Goal: Information Seeking & Learning: Understand process/instructions

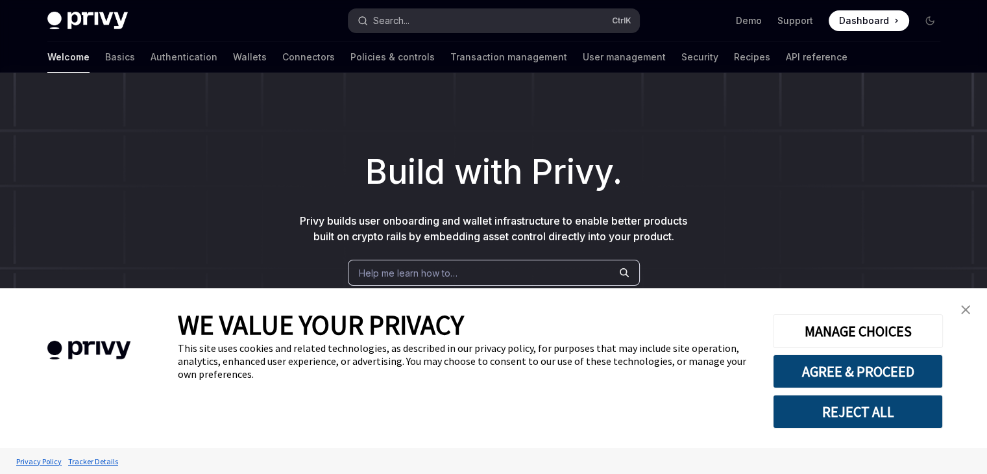
type textarea "*"
click at [849, 413] on button "REJECT ALL" at bounding box center [858, 412] width 170 height 34
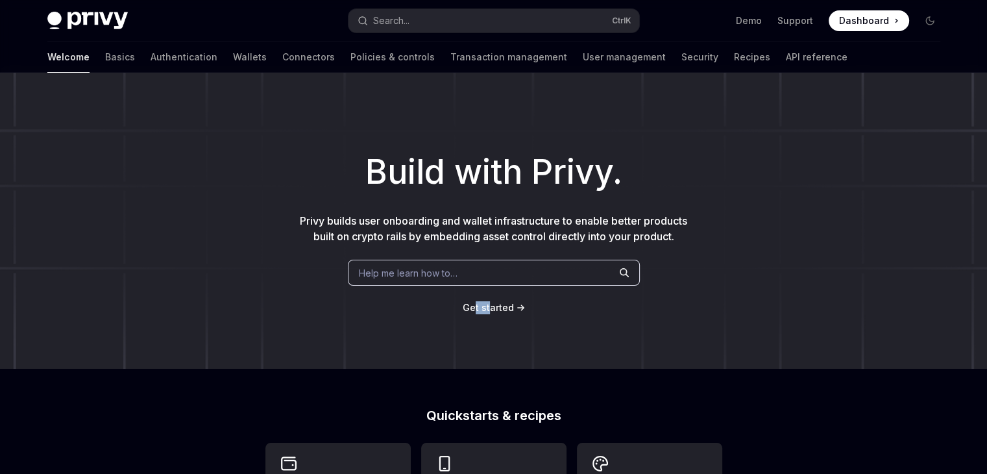
drag, startPoint x: 478, startPoint y: 315, endPoint x: 494, endPoint y: 312, distance: 16.4
click at [494, 312] on div "Build with Privy. Privy builds user onboarding and wallet infrastructure to ena…" at bounding box center [493, 221] width 987 height 296
click at [494, 312] on span "Get started" at bounding box center [488, 307] width 51 height 11
click at [762, 317] on div "Build with Privy. Privy builds user onboarding and wallet infrastructure to ena…" at bounding box center [493, 221] width 987 height 296
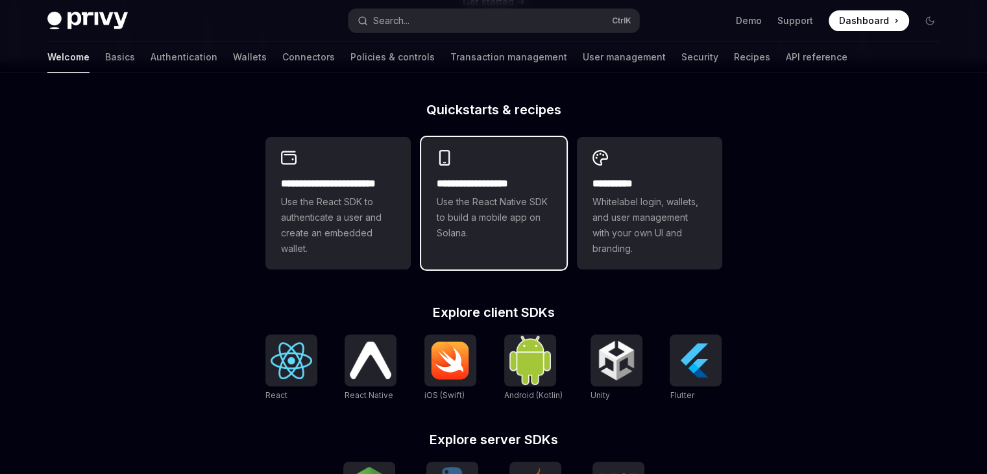
scroll to position [305, 0]
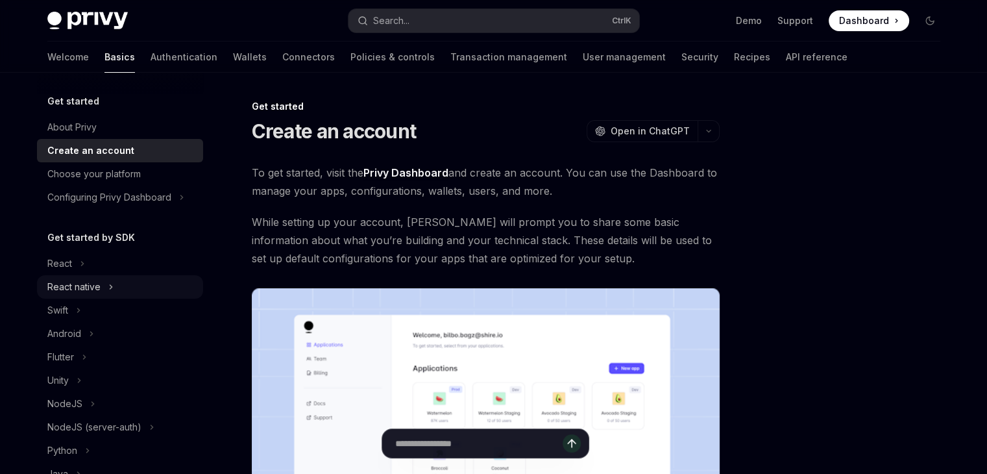
click at [95, 289] on div "React native" at bounding box center [73, 287] width 53 height 16
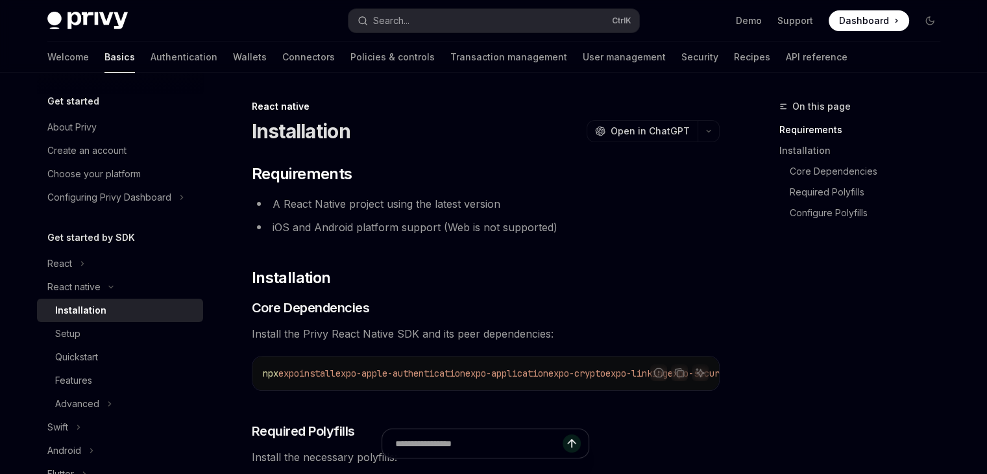
click at [89, 315] on div "Installation" at bounding box center [80, 310] width 51 height 16
type textarea "*"
click at [672, 374] on button "Copy the contents from the code block" at bounding box center [679, 372] width 17 height 17
click at [460, 374] on span "expo-apple-authentication" at bounding box center [401, 373] width 130 height 12
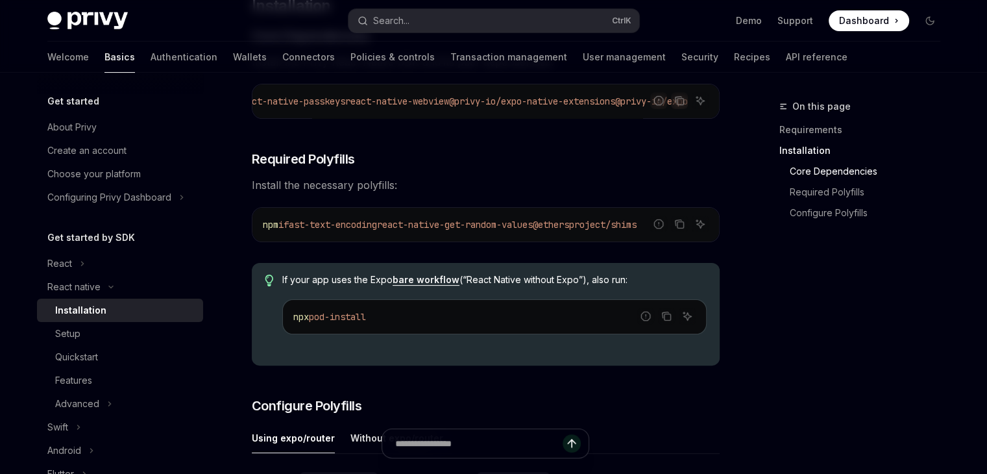
scroll to position [271, 0]
click at [677, 229] on icon "Copy the contents from the code block" at bounding box center [680, 226] width 6 height 6
click at [684, 227] on icon "Copy the contents from the code block" at bounding box center [679, 224] width 10 height 10
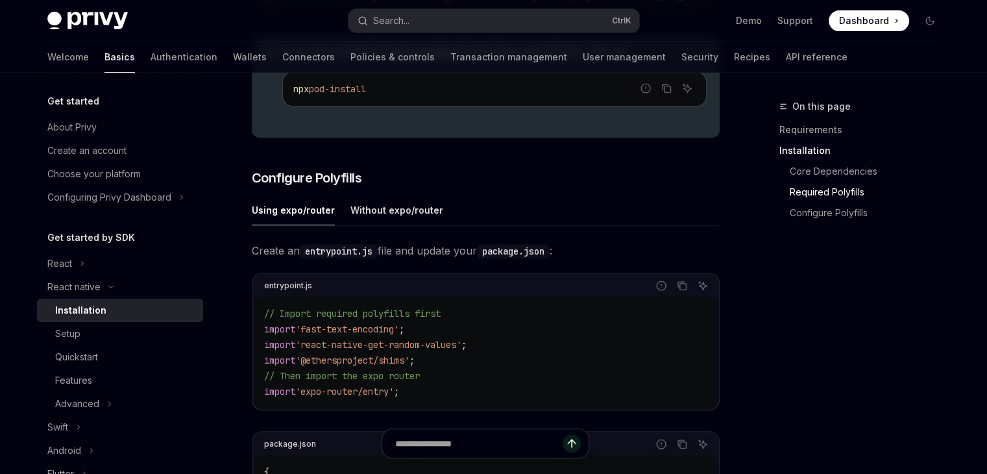
scroll to position [523, 0]
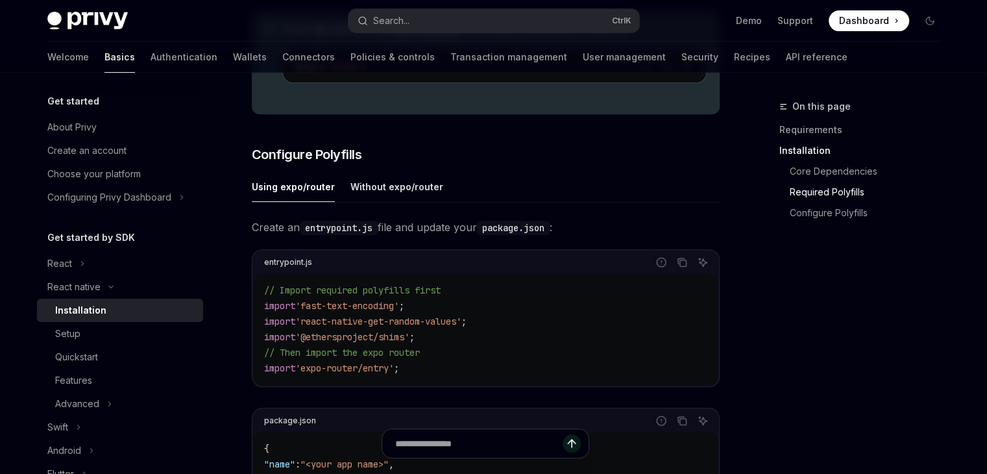
click at [334, 227] on code "entrypoint.js" at bounding box center [339, 228] width 78 height 14
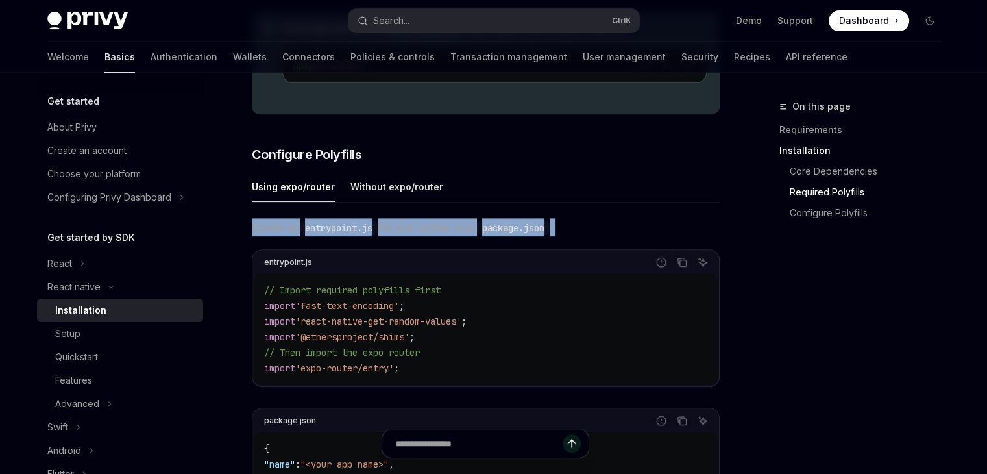
click at [334, 227] on code "entrypoint.js" at bounding box center [339, 228] width 78 height 14
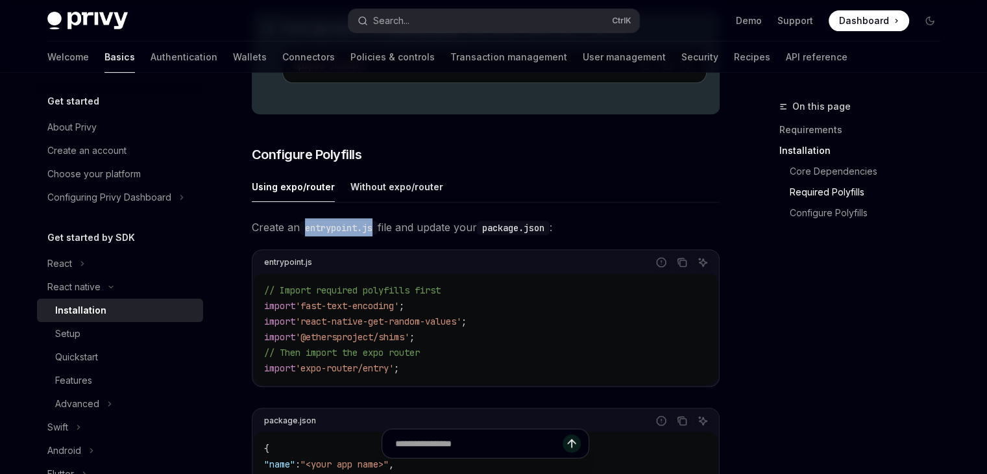
drag, startPoint x: 306, startPoint y: 230, endPoint x: 378, endPoint y: 232, distance: 71.4
click at [378, 232] on code "entrypoint.js" at bounding box center [339, 228] width 78 height 14
copy code "entrypoint.js"
click at [678, 264] on icon "Copy the contents from the code block" at bounding box center [681, 261] width 6 height 6
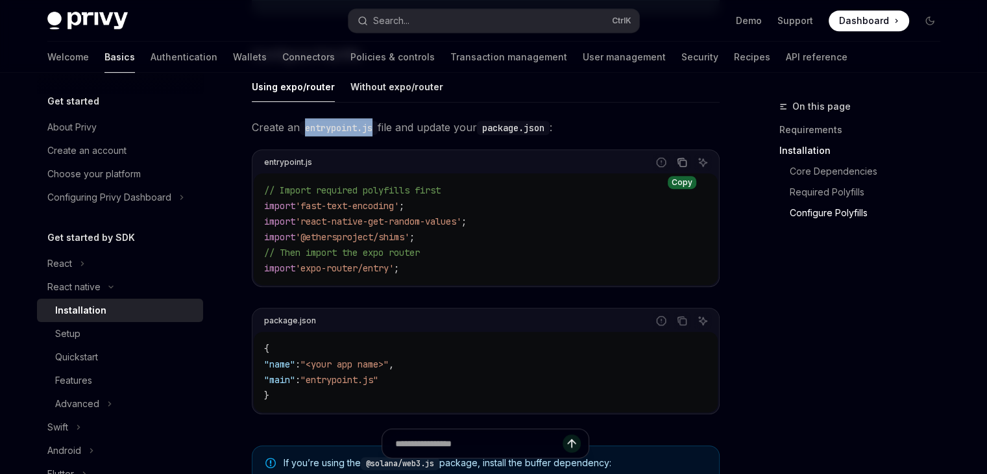
scroll to position [633, 0]
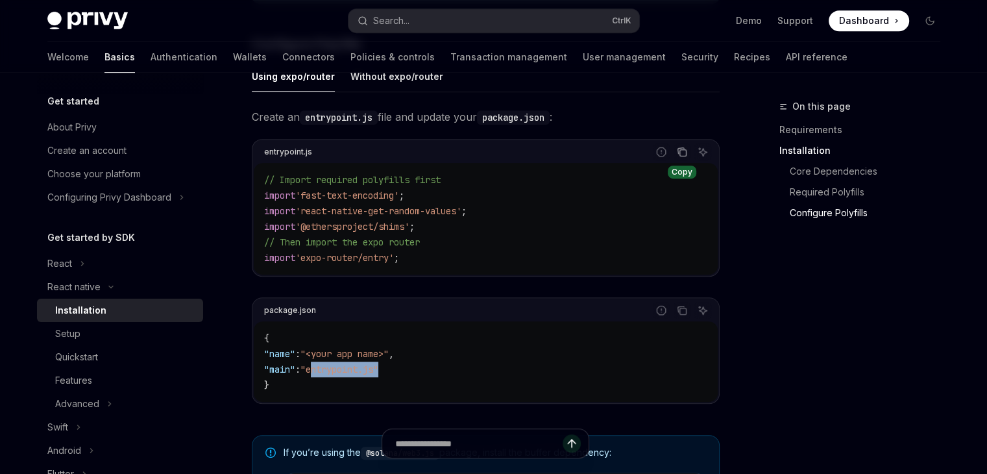
drag, startPoint x: 404, startPoint y: 372, endPoint x: 332, endPoint y: 369, distance: 72.1
click at [332, 369] on code "{ "name" : "<your app name>" , "main" : "entrypoint.js" }" at bounding box center [485, 361] width 443 height 62
click at [332, 369] on span ""entrypoint.js"" at bounding box center [339, 369] width 78 height 12
click at [378, 375] on span ""entrypoint.js"" at bounding box center [339, 369] width 78 height 12
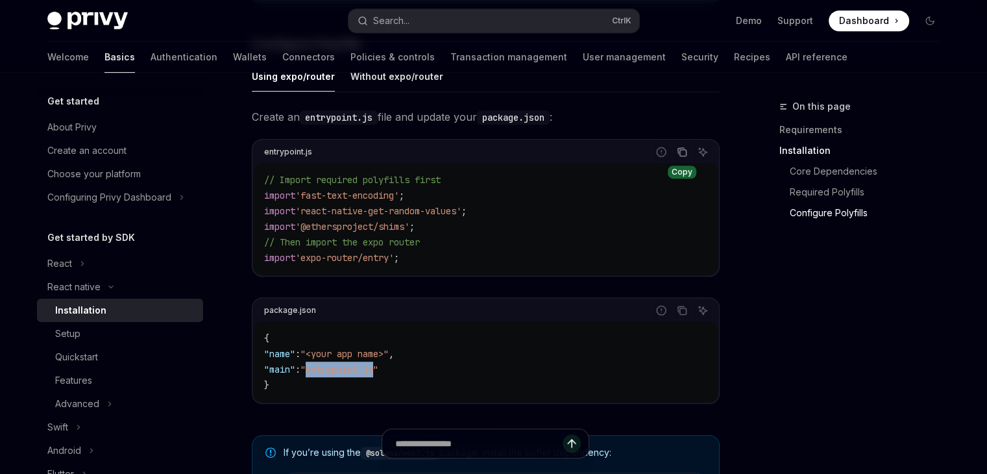
drag, startPoint x: 393, startPoint y: 375, endPoint x: 325, endPoint y: 374, distance: 68.8
click at [325, 374] on span ""entrypoint.js"" at bounding box center [339, 369] width 78 height 12
copy span "entrypoint.js"
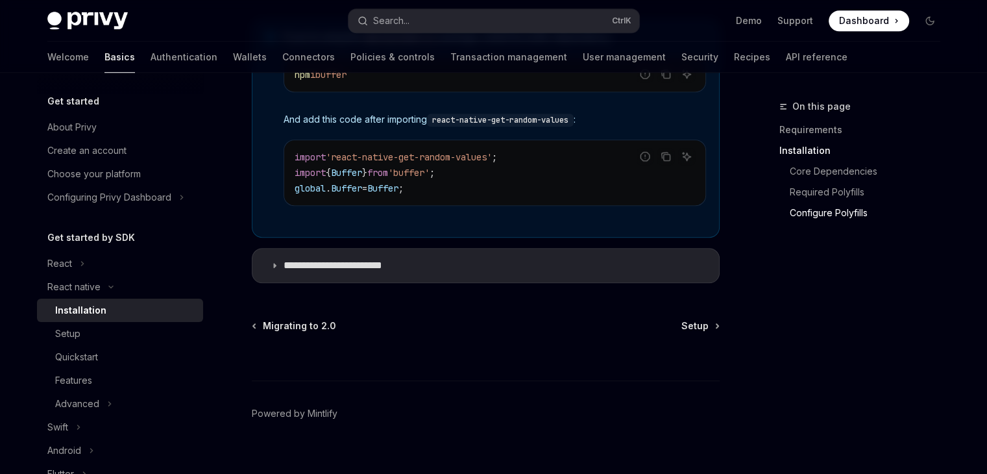
scroll to position [1051, 0]
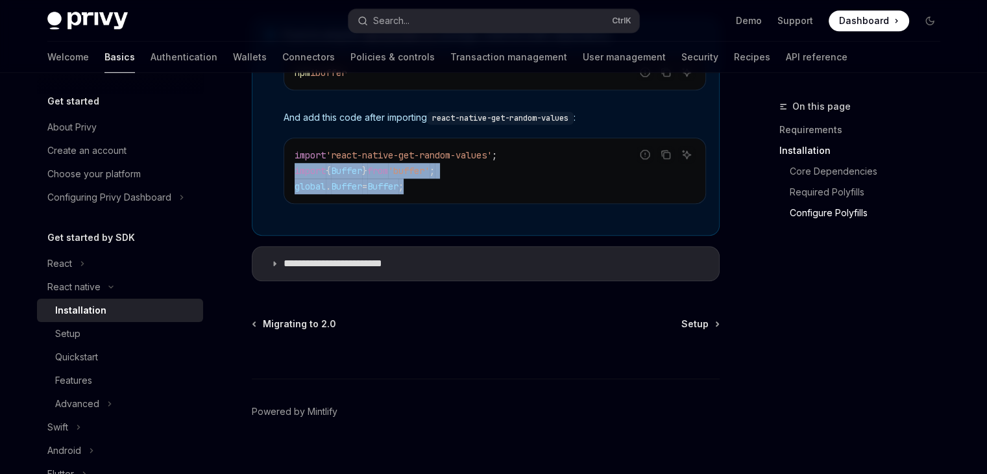
drag, startPoint x: 432, startPoint y: 191, endPoint x: 290, endPoint y: 172, distance: 142.8
click at [290, 172] on div "import 'react-native-get-random-values' ; import { Buffer } from 'buffer' ; glo…" at bounding box center [494, 170] width 421 height 65
copy code "import { Buffer } from 'buffer' ; global . Buffer = Buffer ;"
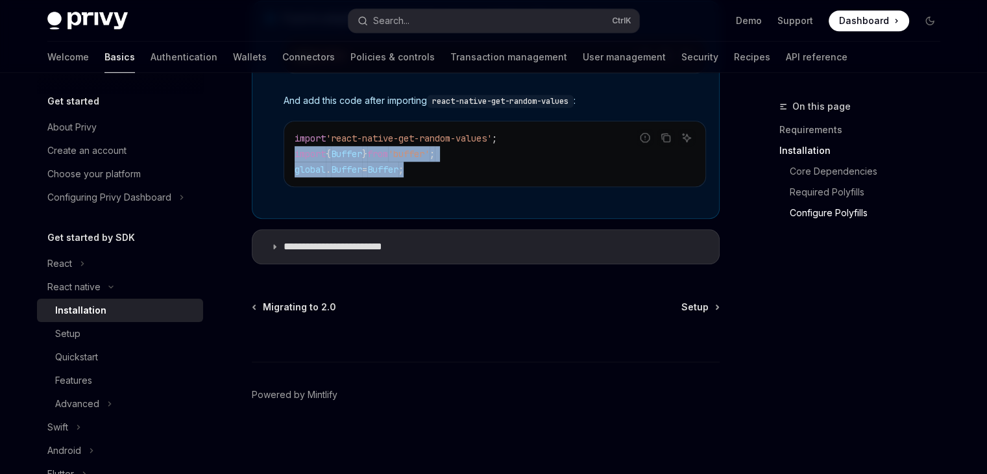
scroll to position [1069, 0]
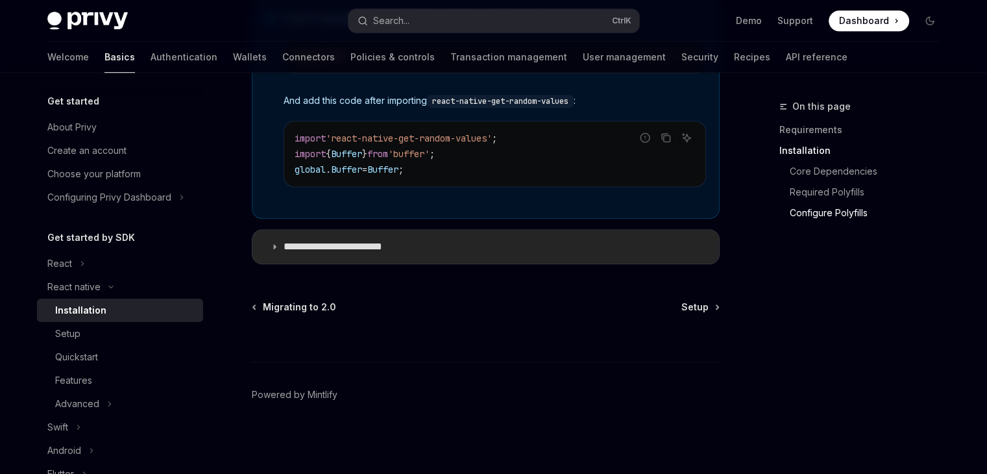
click at [334, 257] on summary "**********" at bounding box center [485, 247] width 467 height 34
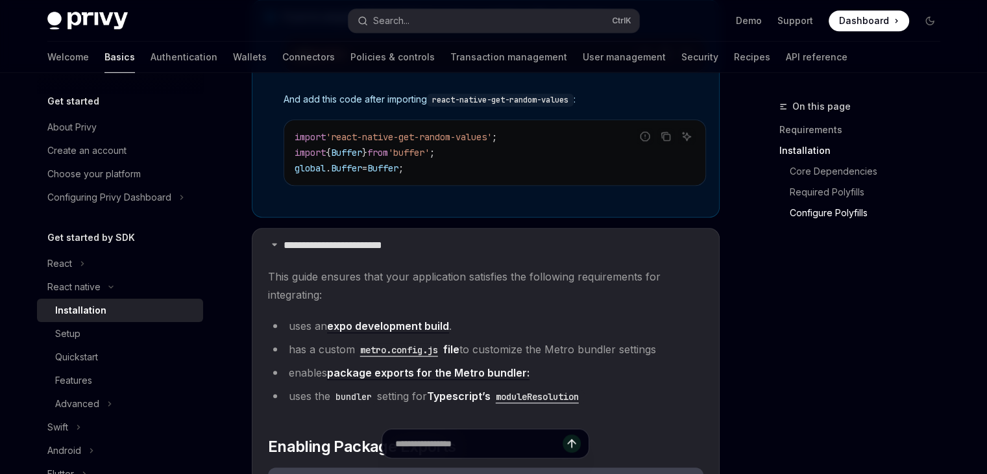
click at [412, 355] on code "metro.config.js" at bounding box center [399, 350] width 88 height 14
click at [735, 349] on div "On this page Requirements Installation Core Dependencies Required Polyfills Con…" at bounding box center [494, 431] width 914 height 2854
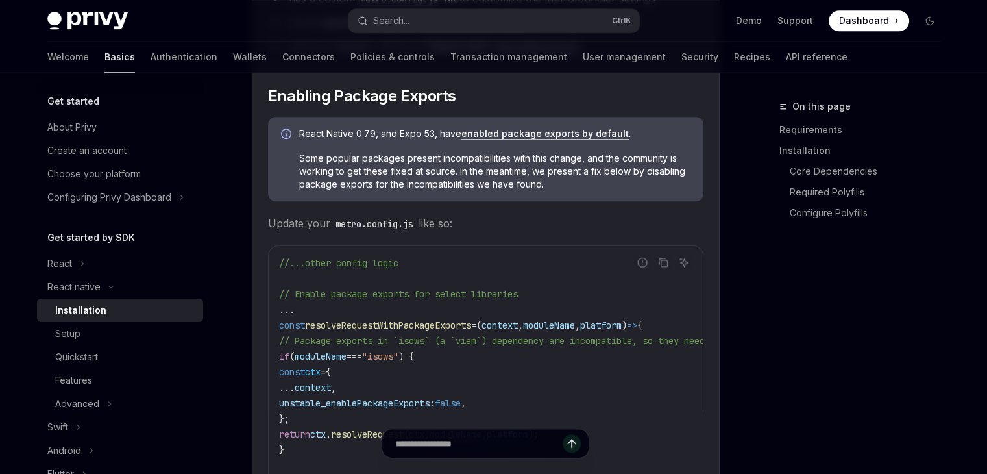
scroll to position [1419, 0]
click at [662, 267] on icon "Copy the contents from the code block" at bounding box center [663, 263] width 10 height 10
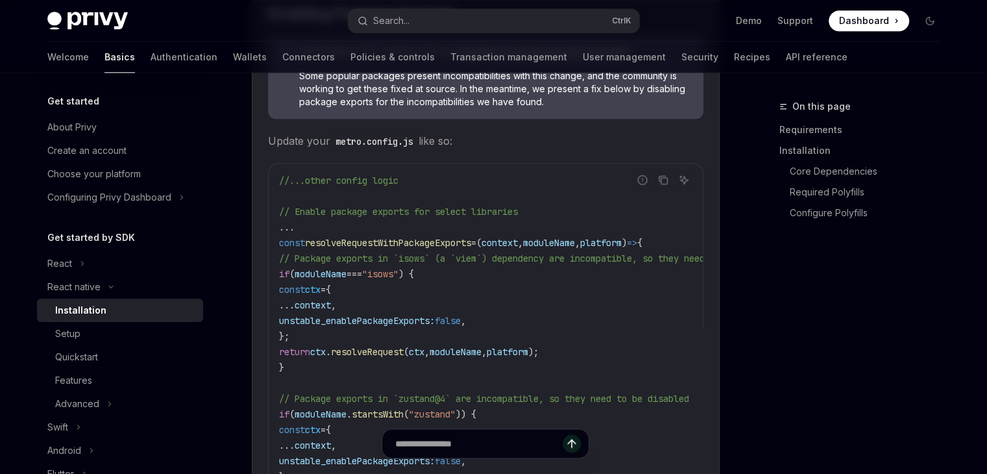
scroll to position [1412, 0]
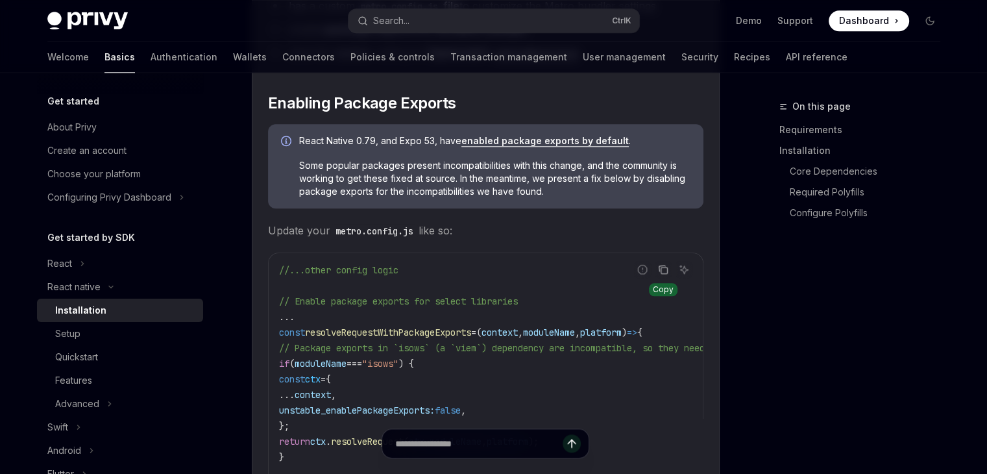
click at [665, 277] on button "Copy the contents from the code block" at bounding box center [663, 269] width 17 height 17
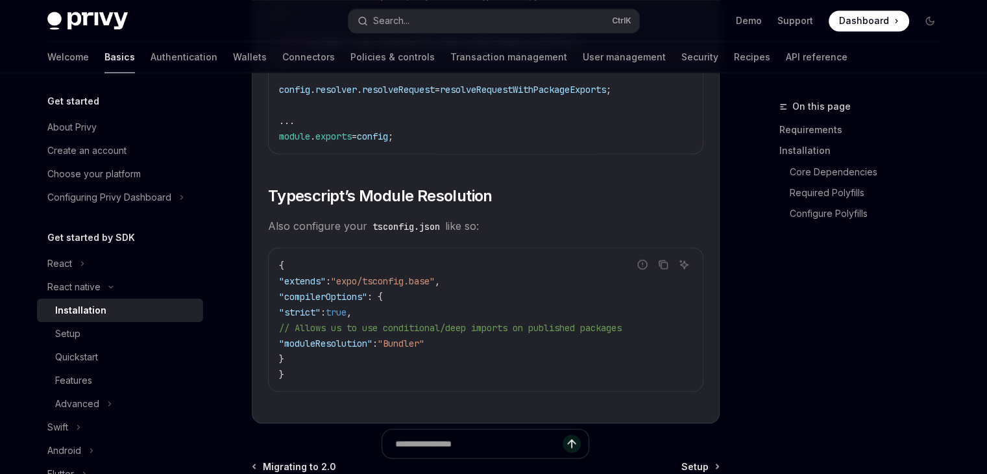
scroll to position [2292, 0]
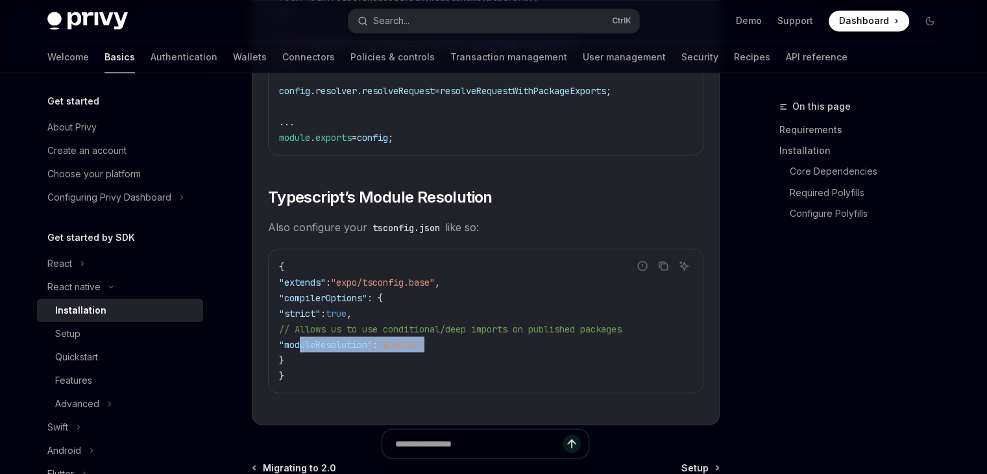
drag, startPoint x: 299, startPoint y: 351, endPoint x: 460, endPoint y: 358, distance: 160.4
click at [460, 358] on code "{ "extends" : "expo/tsconfig.base" , "compilerOptions" : { "strict" : true , //…" at bounding box center [485, 320] width 413 height 125
copy span ""moduleResolution" : "Bundler""
click at [75, 338] on div "Setup" at bounding box center [67, 334] width 25 height 16
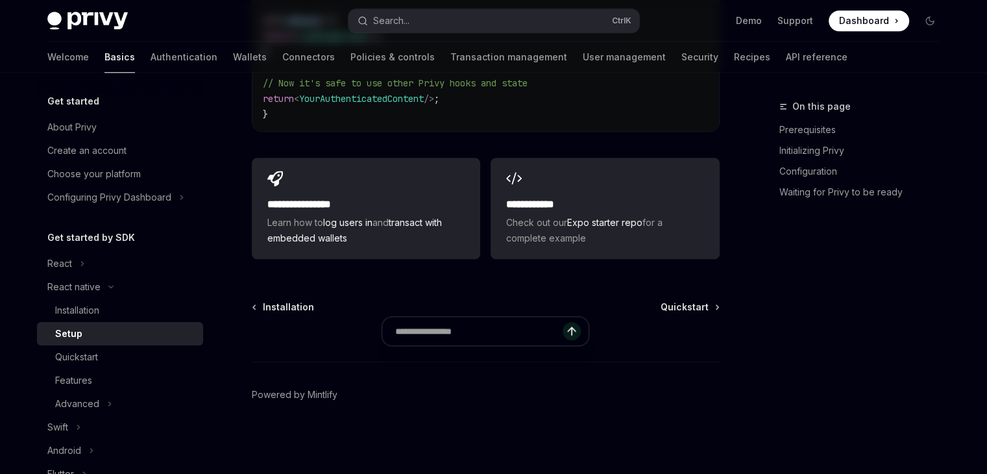
type textarea "*"
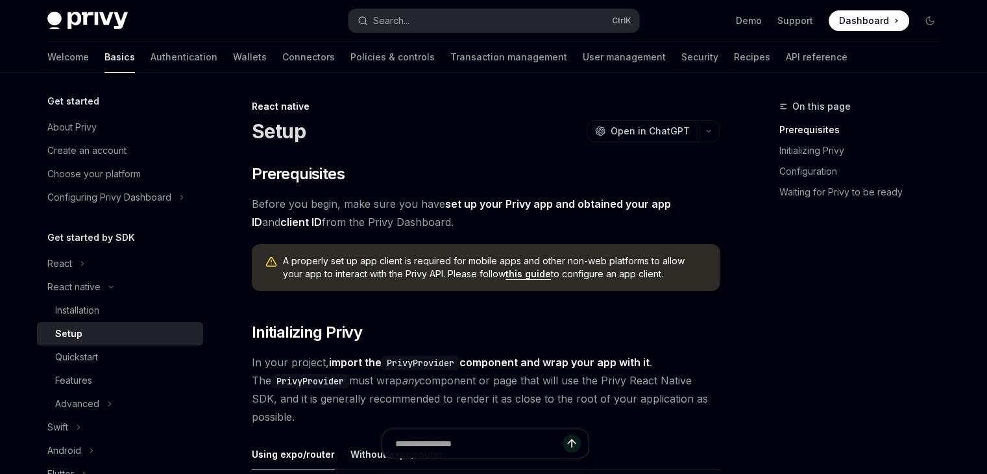
click at [865, 19] on span "Dashboard" at bounding box center [864, 20] width 50 height 13
